Goal: Transaction & Acquisition: Book appointment/travel/reservation

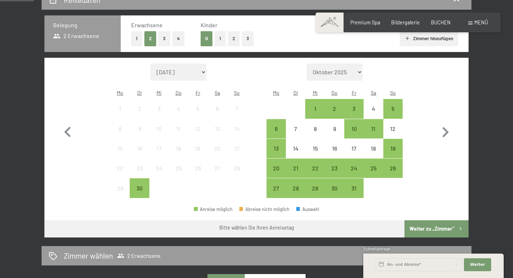
scroll to position [171, 0]
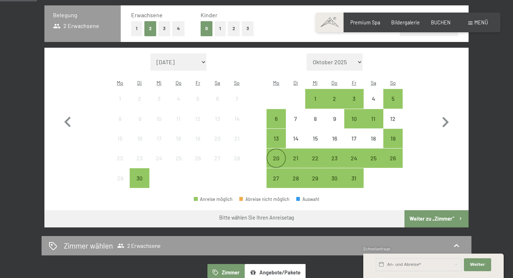
click at [279, 155] on div "20" at bounding box center [276, 164] width 18 height 18
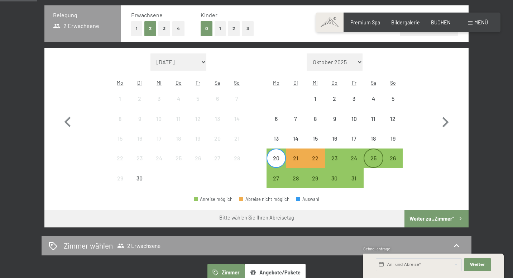
click at [368, 155] on div "25" at bounding box center [374, 164] width 18 height 18
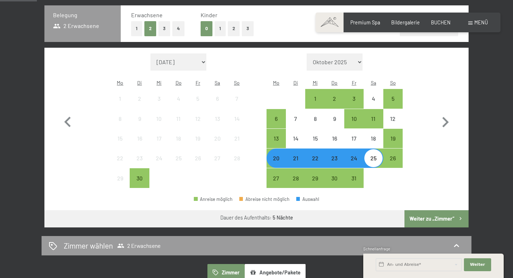
click at [418, 210] on button "Weiter zu „Zimmer“" at bounding box center [437, 218] width 64 height 17
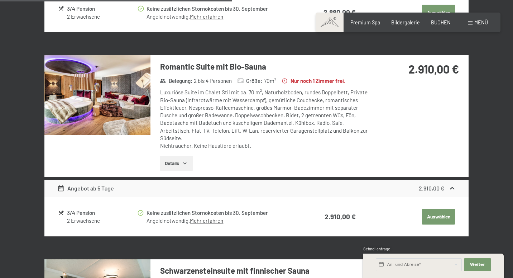
scroll to position [583, 0]
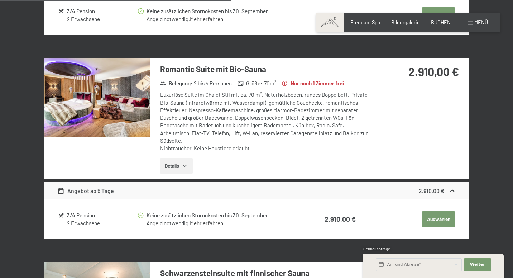
click at [124, 105] on img at bounding box center [97, 98] width 106 height 80
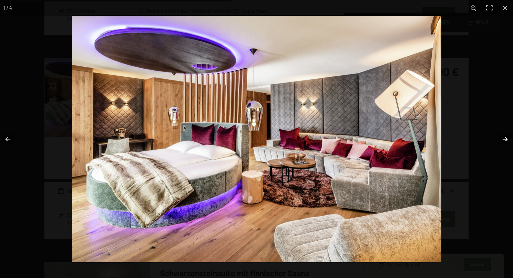
click at [504, 135] on button "button" at bounding box center [500, 139] width 25 height 36
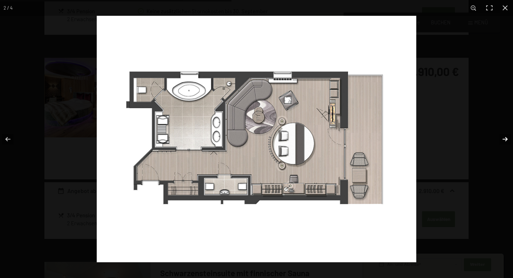
click at [504, 134] on button "button" at bounding box center [500, 139] width 25 height 36
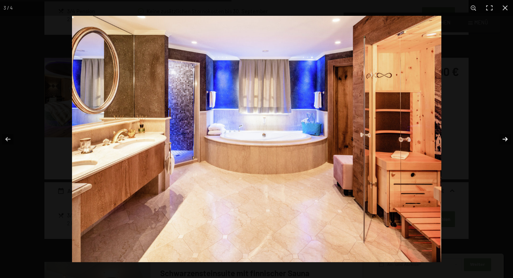
click at [504, 134] on button "button" at bounding box center [500, 139] width 25 height 36
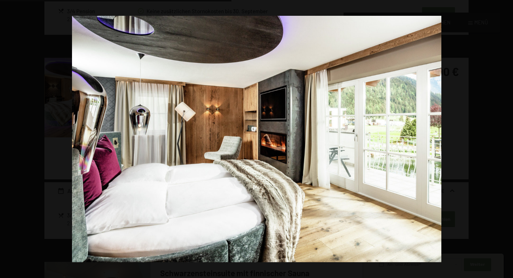
click at [504, 134] on button "button" at bounding box center [500, 139] width 25 height 36
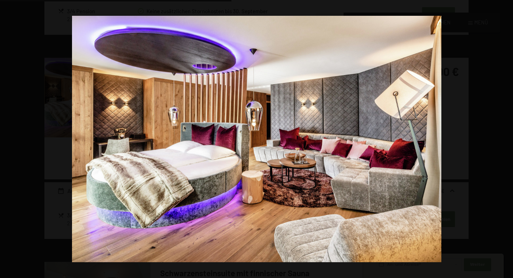
click at [504, 134] on button "button" at bounding box center [500, 139] width 25 height 36
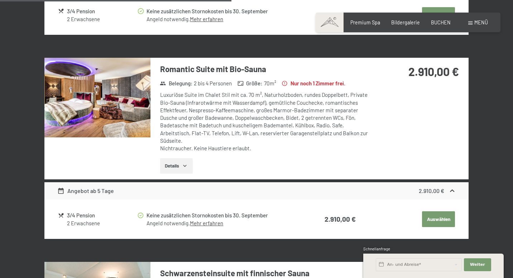
click at [0, 0] on button "button" at bounding box center [0, 0] width 0 height 0
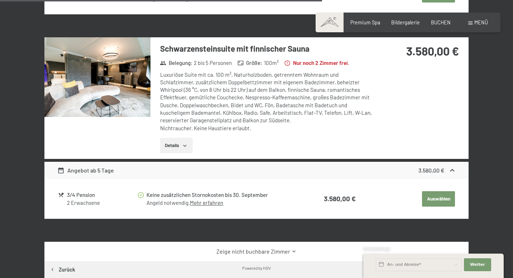
scroll to position [812, 0]
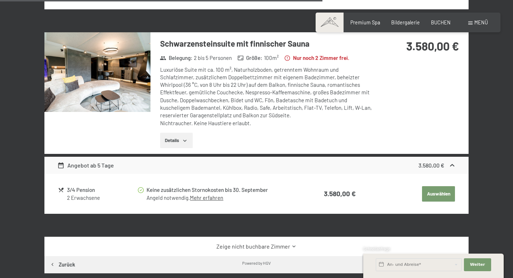
click at [127, 64] on img at bounding box center [97, 72] width 106 height 80
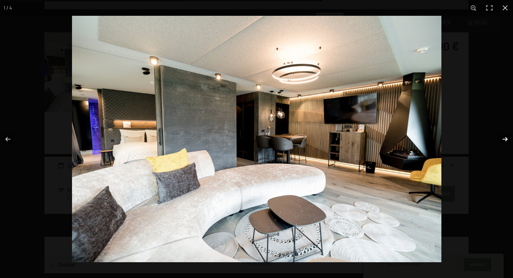
click at [502, 137] on button "button" at bounding box center [500, 139] width 25 height 36
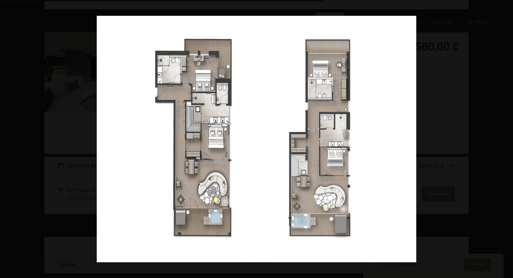
click at [502, 136] on button "button" at bounding box center [500, 139] width 25 height 36
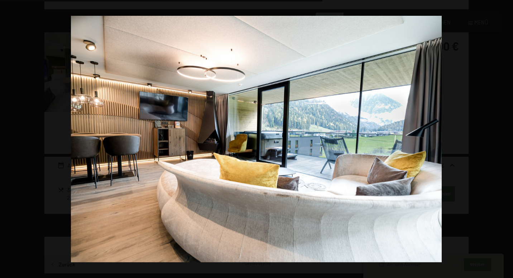
click at [502, 136] on button "button" at bounding box center [500, 139] width 25 height 36
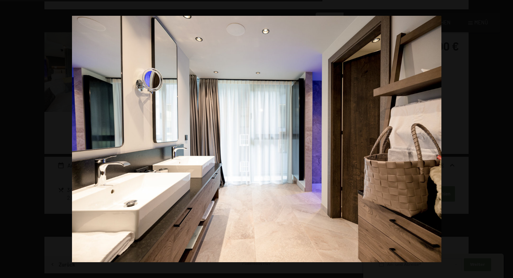
click at [502, 136] on button "button" at bounding box center [500, 139] width 25 height 36
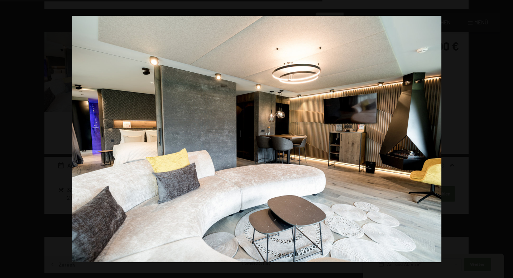
click at [502, 136] on button "button" at bounding box center [500, 139] width 25 height 36
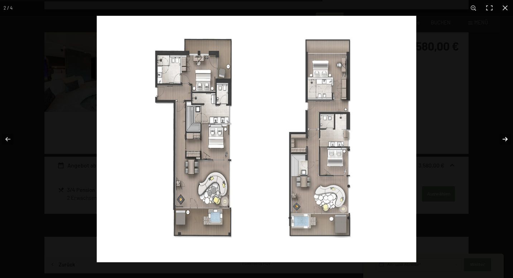
click at [502, 136] on button "button" at bounding box center [500, 139] width 25 height 36
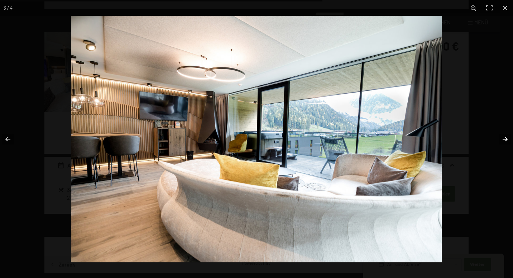
click at [502, 136] on button "button" at bounding box center [500, 139] width 25 height 36
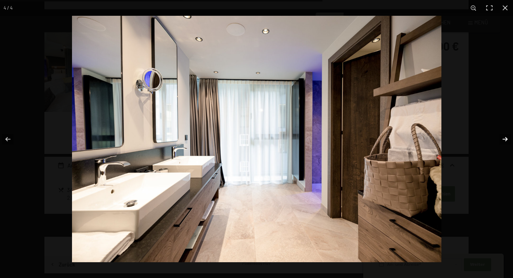
click at [502, 136] on button "button" at bounding box center [500, 139] width 25 height 36
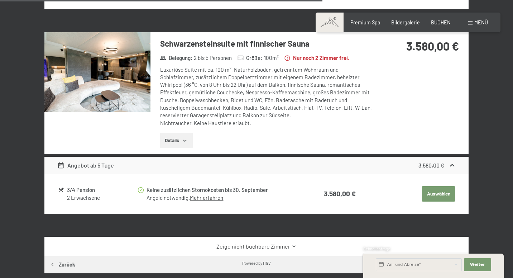
click at [0, 0] on button "button" at bounding box center [0, 0] width 0 height 0
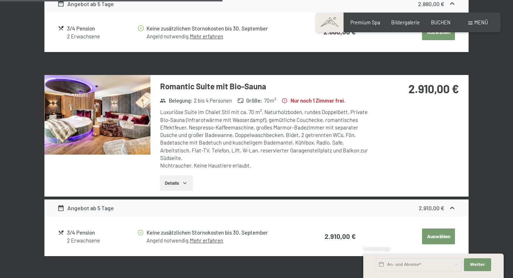
scroll to position [555, 0]
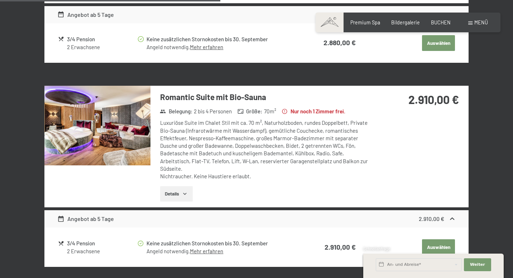
click at [136, 109] on img at bounding box center [97, 126] width 106 height 80
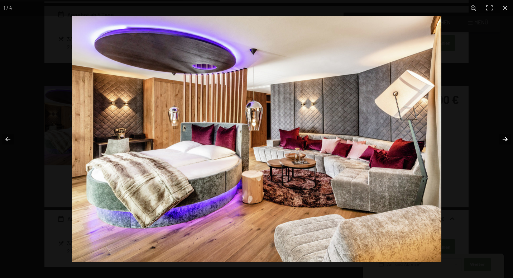
click at [504, 139] on button "button" at bounding box center [500, 139] width 25 height 36
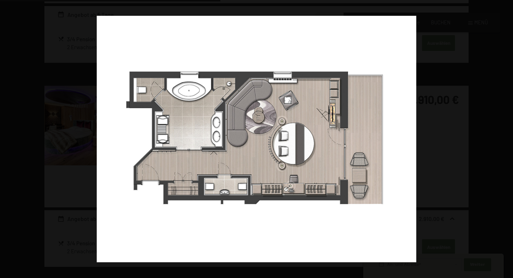
click at [504, 139] on button "button" at bounding box center [500, 139] width 25 height 36
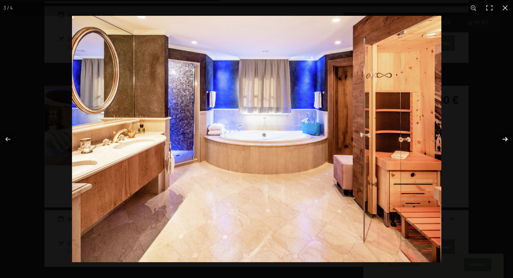
click at [504, 139] on button "button" at bounding box center [500, 139] width 25 height 36
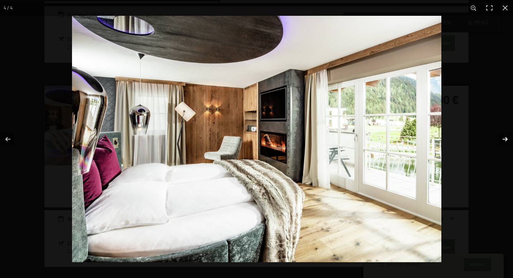
click at [504, 139] on button "button" at bounding box center [500, 139] width 25 height 36
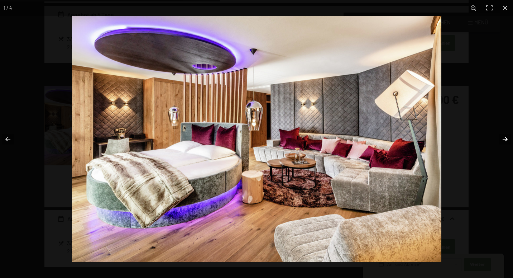
click at [504, 139] on button "button" at bounding box center [500, 139] width 25 height 36
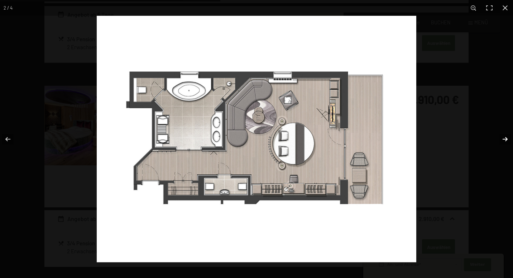
click at [504, 139] on button "button" at bounding box center [500, 139] width 25 height 36
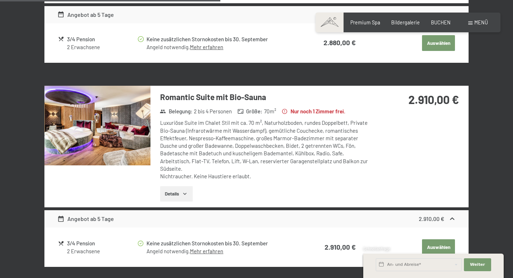
click at [0, 0] on button "button" at bounding box center [0, 0] width 0 height 0
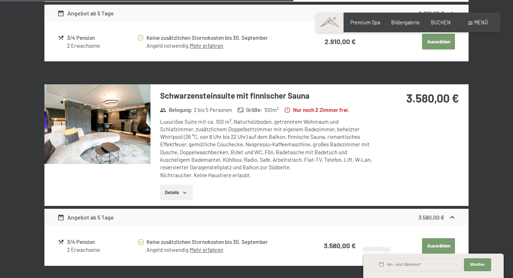
scroll to position [755, 0]
